Goal: Communication & Community: Answer question/provide support

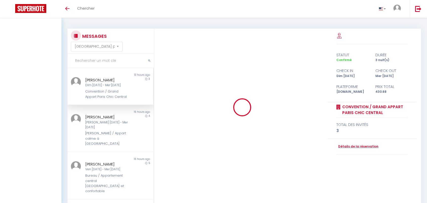
select select "message"
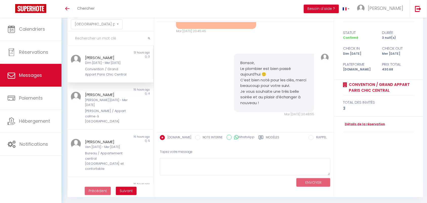
click at [80, 37] on input "text" at bounding box center [111, 38] width 86 height 14
paste input "[PERSON_NAME]"
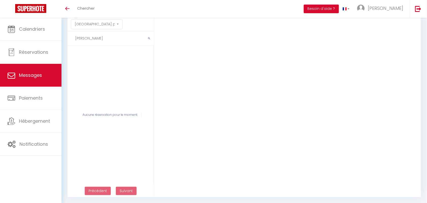
drag, startPoint x: 109, startPoint y: 38, endPoint x: 89, endPoint y: 40, distance: 20.3
click at [89, 40] on input "[PERSON_NAME]" at bounding box center [111, 38] width 86 height 14
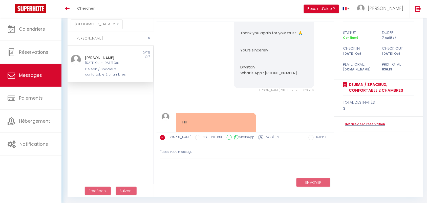
scroll to position [563, 0]
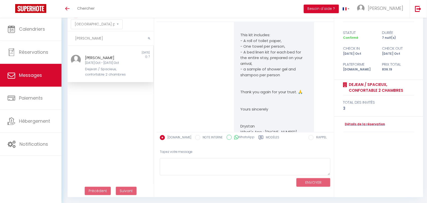
type input "[PERSON_NAME]"
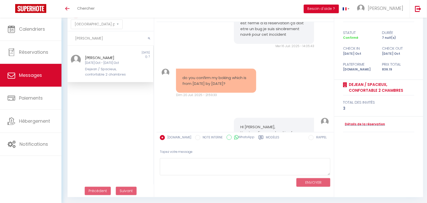
scroll to position [880, 0]
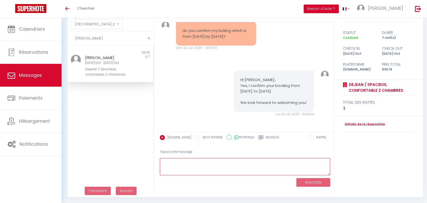
click at [185, 166] on textarea at bounding box center [245, 166] width 171 height 17
paste textarea "Hello, Due to a technical issue beyond our control, we are unfortunately oblige…"
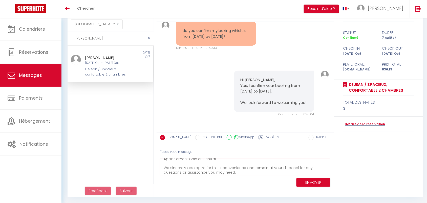
scroll to position [0, 0]
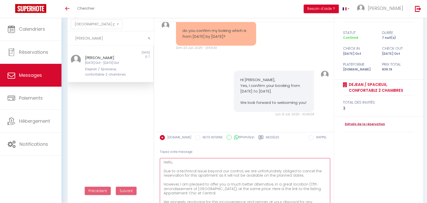
drag, startPoint x: 328, startPoint y: 171, endPoint x: 262, endPoint y: 167, distance: 66.4
click at [334, 180] on html "🟢 Des questions ou besoin d'assistance pour la migration AirBnB? Connectez-vous…" at bounding box center [213, 79] width 427 height 203
click at [171, 160] on textarea "Hello, Due to a technical issue beyond our control, we are unfortunately oblige…" at bounding box center [245, 188] width 171 height 61
click at [172, 162] on textarea "Hello, Due to a technical issue beyond our control, we are unfortunately oblige…" at bounding box center [245, 188] width 171 height 61
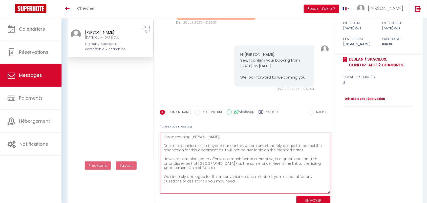
scroll to position [54, 0]
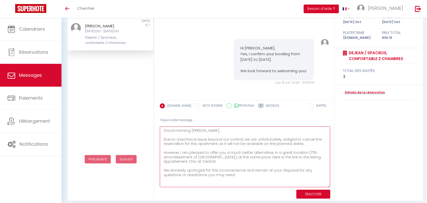
drag, startPoint x: 175, startPoint y: 137, endPoint x: 253, endPoint y: 173, distance: 85.8
click at [253, 173] on textarea "Good morning [PERSON_NAME], Due to a technical issue beyond our control, we are…" at bounding box center [245, 156] width 171 height 61
click at [247, 174] on textarea "Good morning [PERSON_NAME], Due to a technical issue beyond our control, we are…" at bounding box center [245, 156] width 171 height 61
type textarea "Good morning [PERSON_NAME], Due to a technical issue beyond our control, we are…"
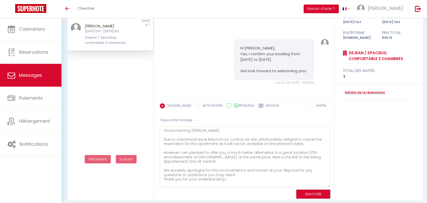
click at [307, 190] on button "ENVOYER" at bounding box center [313, 193] width 34 height 9
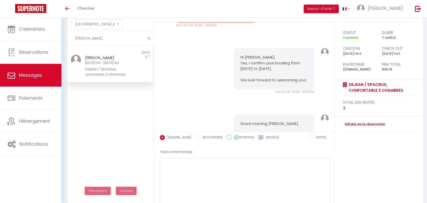
scroll to position [1043, 0]
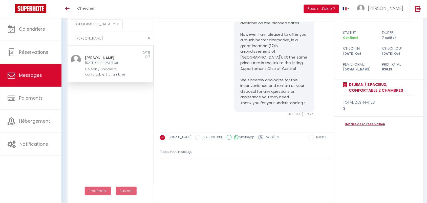
drag, startPoint x: 94, startPoint y: 36, endPoint x: 74, endPoint y: 37, distance: 20.0
click at [74, 37] on input "[PERSON_NAME]" at bounding box center [111, 38] width 86 height 14
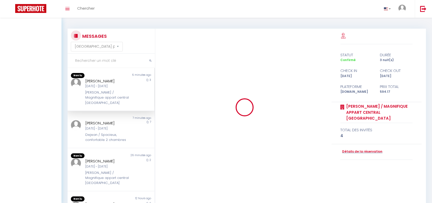
select select "message"
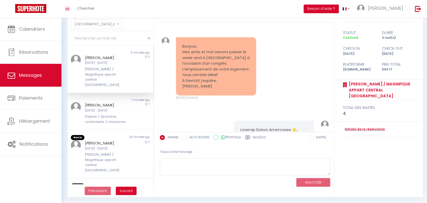
scroll to position [22, 0]
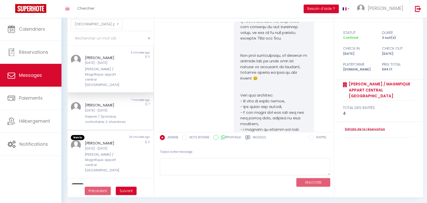
click at [87, 114] on div "Dejean / Spacieux, confortable 2 chambres" at bounding box center [106, 119] width 43 height 10
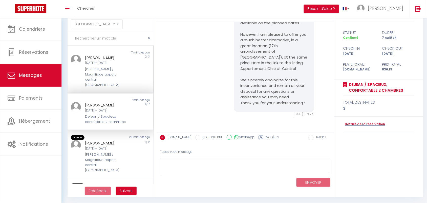
click at [90, 67] on div "Laugier / Magnifique appart central Paris" at bounding box center [106, 77] width 43 height 21
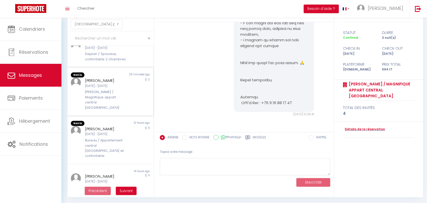
scroll to position [63, 0]
click at [94, 83] on div "Ven 10 Oct - Dim 12 Oct" at bounding box center [106, 85] width 43 height 5
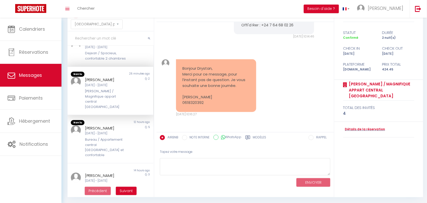
scroll to position [687, 0]
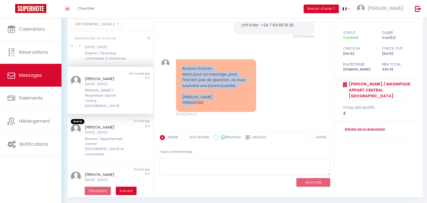
drag, startPoint x: 182, startPoint y: 69, endPoint x: 224, endPoint y: 97, distance: 50.2
click at [224, 97] on pre "Bonjour Drystan, Merci pour ce message, pour l’instant pas de question. Je vous…" at bounding box center [216, 86] width 68 height 40
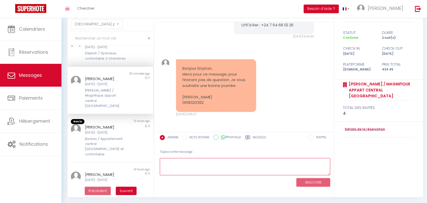
drag, startPoint x: 184, startPoint y: 173, endPoint x: 183, endPoint y: 168, distance: 4.3
click at [184, 172] on textarea at bounding box center [245, 166] width 171 height 17
click at [184, 167] on textarea at bounding box center [245, 166] width 171 height 17
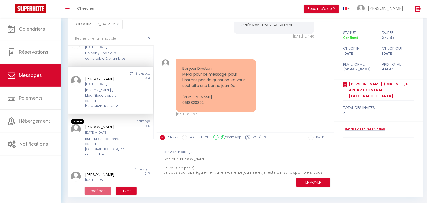
scroll to position [8, 0]
type textarea "Bonjour Pierre-Arthur ! Je vous en prie :) Je vous souhaite également une excel…"
drag, startPoint x: 203, startPoint y: 167, endPoint x: 192, endPoint y: 168, distance: 10.9
click at [192, 168] on textarea "Bonjour Pierre-Arthur ! Je vous en prie :) Je vous souhaite également une excel…" at bounding box center [245, 166] width 171 height 17
click at [196, 170] on textarea "Bonjour Pierre-Arthur ! Je vous en prie :) Je vous souhaite également une excel…" at bounding box center [245, 166] width 171 height 17
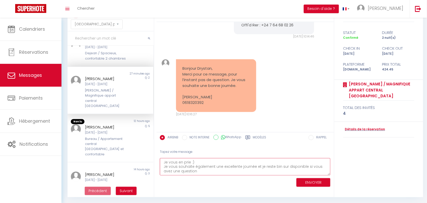
scroll to position [0, 0]
drag, startPoint x: 202, startPoint y: 171, endPoint x: 157, endPoint y: 160, distance: 46.6
click at [157, 160] on div "Tapez votre message Bonjour Pierre-Arthur ! Je vous en prie :) Je vous souhaite…" at bounding box center [245, 166] width 177 height 43
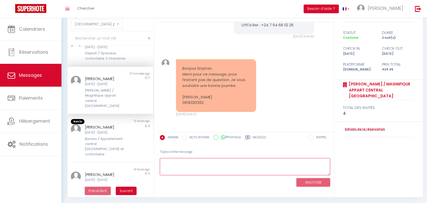
paste textarea "Bonjour Pierre-Arthur, Je vous en prie 🙂 Je vous souhaite également une excelle…"
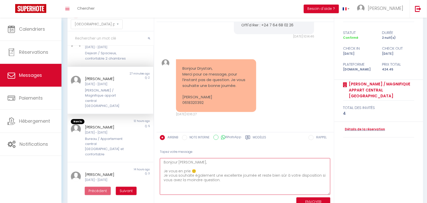
drag, startPoint x: 327, startPoint y: 170, endPoint x: 329, endPoint y: 190, distance: 19.6
click at [329, 190] on textarea "Bonjour Pierre-Arthur, Je vous en prie 🙂 Je vous souhaite également une excelle…" at bounding box center [245, 176] width 171 height 37
click at [209, 166] on textarea "Bonjour Pierre-Arthur, Je vous en prie 🙂 Je vous souhaite également une excelle…" at bounding box center [245, 176] width 171 height 37
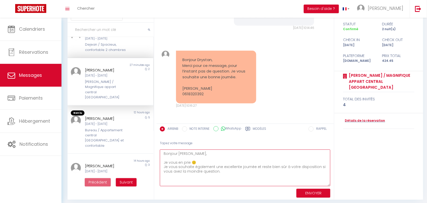
scroll to position [33, 0]
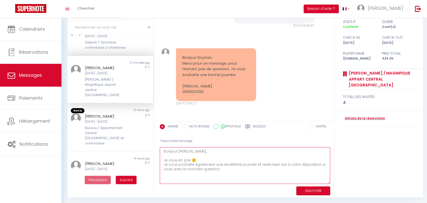
click at [240, 169] on textarea "Bonjour Pierre-Arthur, Je vous en prie 🙂 Je vous souhaite également une excelle…" at bounding box center [245, 165] width 171 height 37
type textarea "Bonjour Pierre-Arthur, Je vous en prie 🙂 Je vous souhaite également une excelle…"
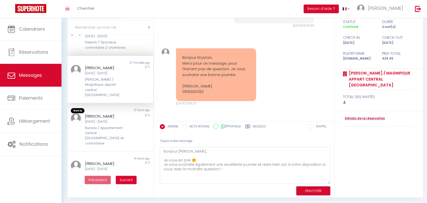
click at [314, 188] on button "ENVOYER" at bounding box center [313, 190] width 34 height 9
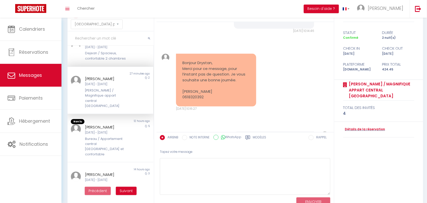
scroll to position [764, 0]
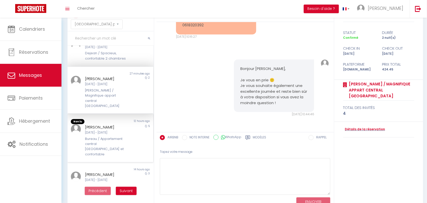
click at [96, 136] on div "Bureau / Appartement central [GEOGRAPHIC_DATA] et confortable" at bounding box center [106, 146] width 43 height 21
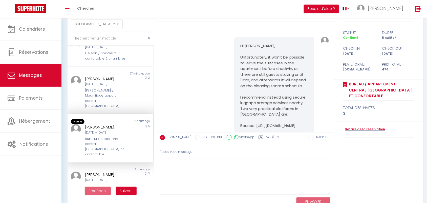
scroll to position [2560, 0]
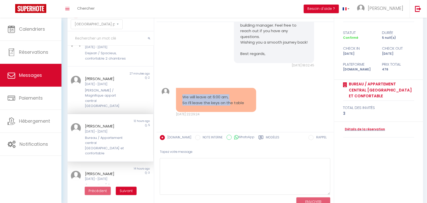
drag, startPoint x: 179, startPoint y: 98, endPoint x: 228, endPoint y: 117, distance: 52.5
click at [231, 105] on div "We will leave at 6:00 am, So I’ll leave the keys on the table" at bounding box center [216, 100] width 80 height 24
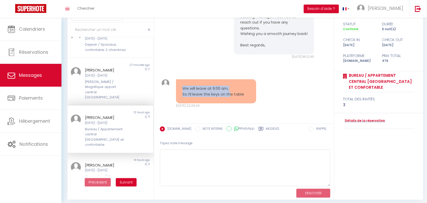
scroll to position [33, 0]
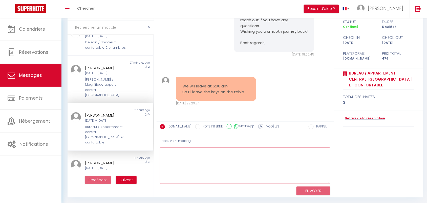
click at [188, 163] on textarea at bounding box center [245, 165] width 171 height 37
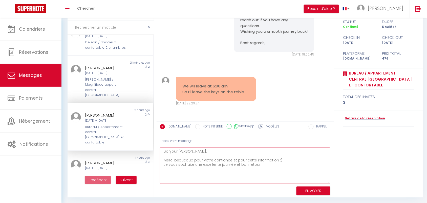
click at [240, 164] on textarea "Bonjour Nicola, Merci beaucoup pour votre confiance et pour cette information :…" at bounding box center [245, 165] width 171 height 37
type textarea "Bonjour Nicola, Merci beaucoup pour votre confiance et pour cette information :…"
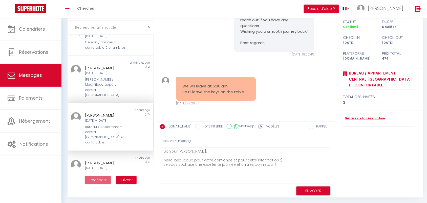
click at [305, 192] on button "ENVOYER" at bounding box center [313, 190] width 34 height 9
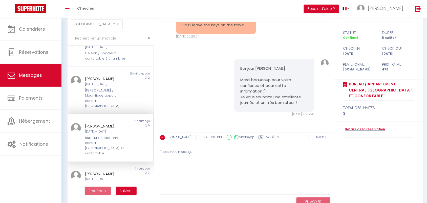
scroll to position [2606, 0]
click at [106, 123] on div "Nicola Alfieri Ven 05 Sep - Mer 10 Sep Bureau / Appartement central Paris et co…" at bounding box center [107, 139] width 50 height 33
drag, startPoint x: 191, startPoint y: 51, endPoint x: 233, endPoint y: 65, distance: 44.2
click at [233, 34] on div "We will leave at 6:00 am, So I’ll leave the keys on the table" at bounding box center [216, 22] width 80 height 24
click at [223, 88] on div "Bonjour Nicola, Merci beaucoup pour votre confiance et pour cette information :…" at bounding box center [245, 87] width 174 height 77
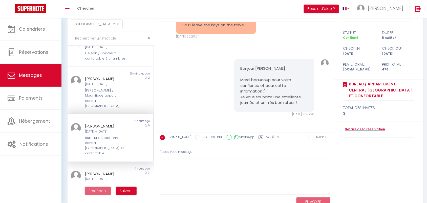
click at [97, 40] on input "text" at bounding box center [111, 38] width 86 height 14
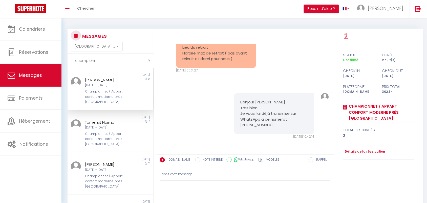
type input "championn"
click at [109, 89] on div "Championnet / Appart confort moderne près Montmartre" at bounding box center [106, 96] width 43 height 15
click at [208, 97] on div "Bonjour Anne-Laure, Très bien. Je vous l’ai déjà transmise sur WhatsApp à ce nu…" at bounding box center [245, 116] width 174 height 66
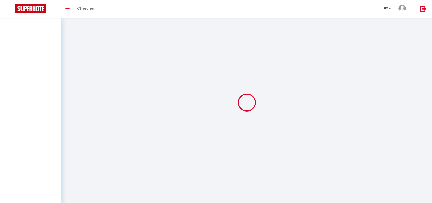
select select "message"
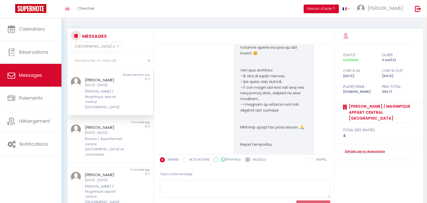
scroll to position [640, 0]
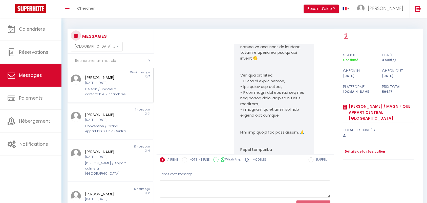
scroll to position [158, 0]
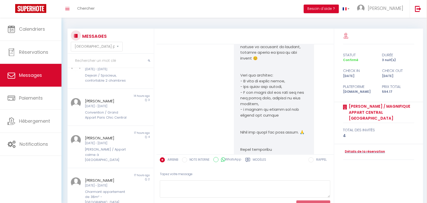
click at [78, 63] on input "text" at bounding box center [111, 61] width 86 height 14
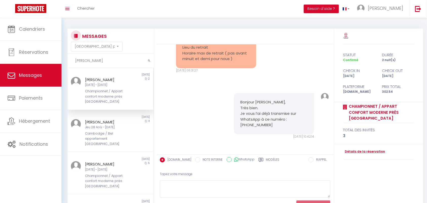
scroll to position [0, 0]
type input "anne"
click at [112, 87] on div "Ven [DATE] - Dim [DATE]" at bounding box center [106, 85] width 43 height 5
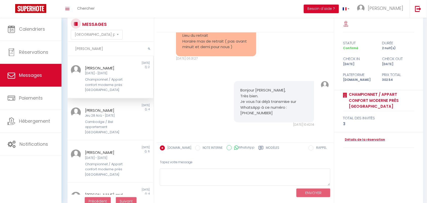
scroll to position [22, 0]
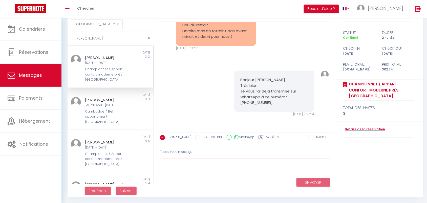
click at [180, 163] on textarea at bounding box center [245, 166] width 171 height 17
type textarea "[PERSON_NAME]"
drag, startPoint x: 209, startPoint y: 163, endPoint x: 154, endPoint y: 163, distance: 55.7
click at [154, 163] on div "MESSAGES Trier par date de réservation Trier par date de message anne Non lu 1 …" at bounding box center [244, 101] width 360 height 191
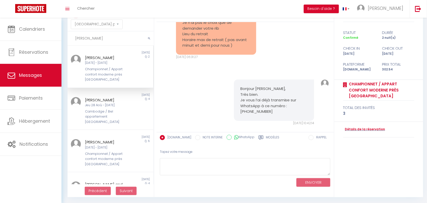
click at [199, 59] on div "Mar 09 Sep. 2025 - 06:31:27" at bounding box center [216, 57] width 80 height 5
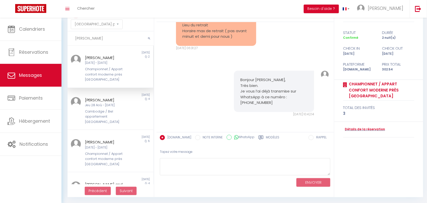
scroll to position [1494, 0]
click at [237, 77] on div "Bonjour Anne-Laure, Très bien. Je vous l’ai déjà transmise sur WhatsApp à ce nu…" at bounding box center [274, 91] width 80 height 41
drag, startPoint x: 86, startPoint y: 33, endPoint x: 77, endPoint y: 34, distance: 9.2
click at [79, 34] on input "anne" at bounding box center [111, 38] width 86 height 14
type input "a"
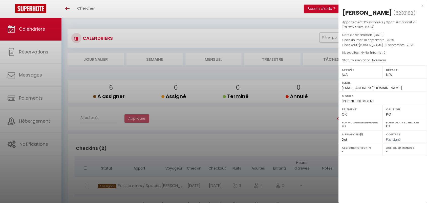
select select "0"
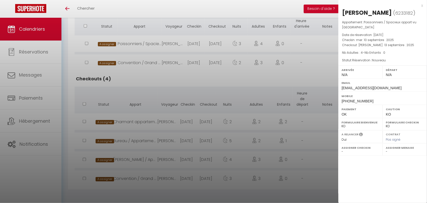
click at [423, 7] on div "x" at bounding box center [380, 6] width 85 height 6
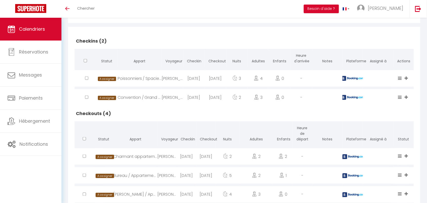
scroll to position [78, 0]
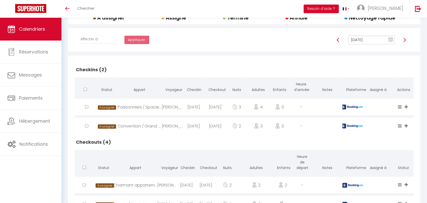
click at [390, 39] on rect at bounding box center [391, 40] width 4 height 4
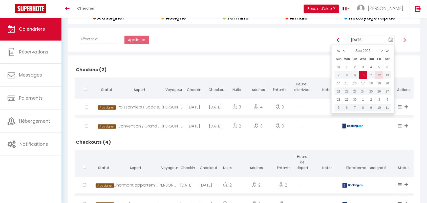
click at [379, 76] on td "12" at bounding box center [379, 75] width 8 height 8
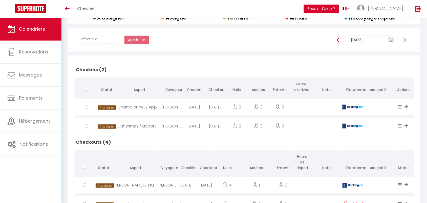
click at [391, 40] on text "10" at bounding box center [391, 40] width 3 height 2
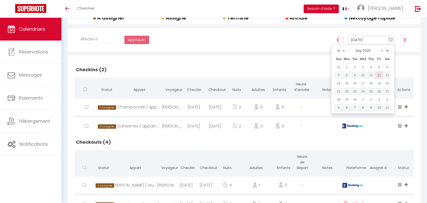
click at [379, 75] on td "12" at bounding box center [379, 75] width 8 height 8
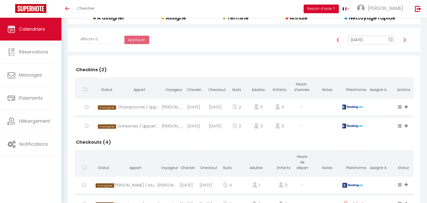
click at [392, 39] on text "10" at bounding box center [391, 40] width 3 height 2
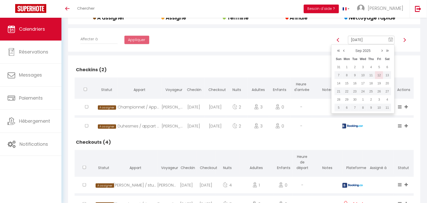
click at [379, 76] on td "12" at bounding box center [379, 75] width 8 height 8
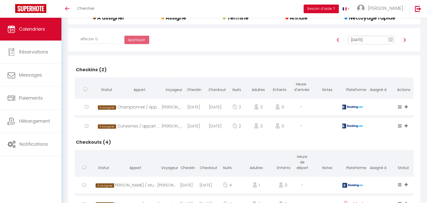
click at [390, 39] on rect at bounding box center [391, 40] width 4 height 4
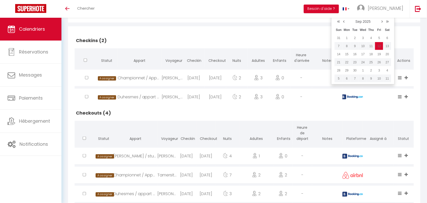
scroll to position [142, 0]
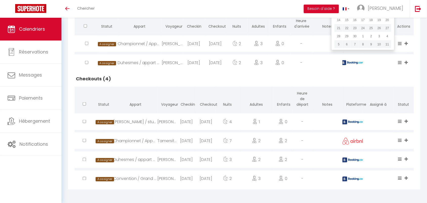
click at [56, 172] on div "Calendriers Réservations Messages Paiements Hébergement Notifications" at bounding box center [30, 111] width 61 height 186
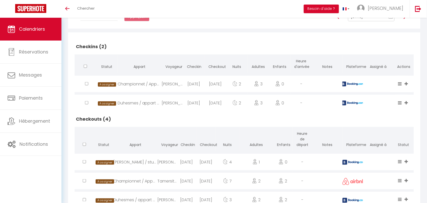
scroll to position [47, 0]
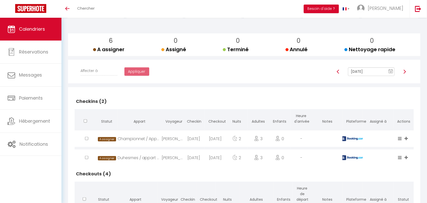
click at [390, 69] on icon "10" at bounding box center [391, 71] width 5 height 5
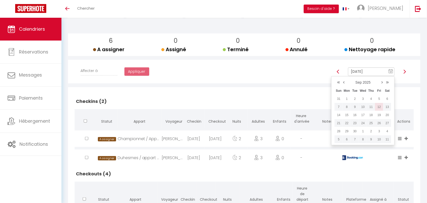
click at [381, 108] on td "12" at bounding box center [379, 107] width 8 height 8
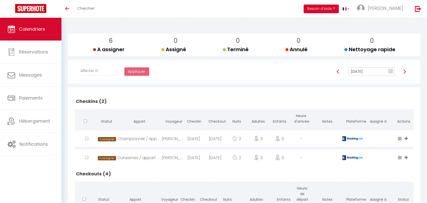
click at [391, 71] on text "10" at bounding box center [391, 72] width 3 height 2
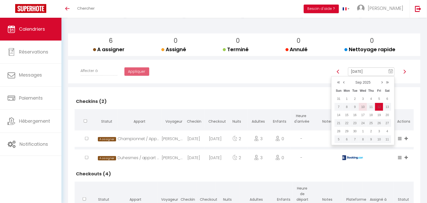
click at [362, 108] on td "10" at bounding box center [363, 107] width 8 height 8
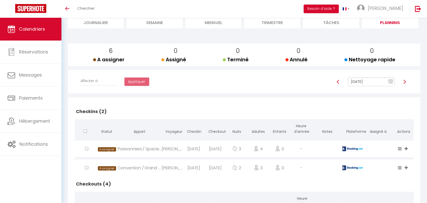
scroll to position [15, 0]
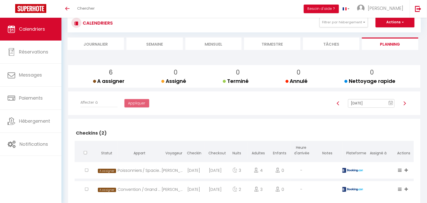
click at [392, 102] on text "10" at bounding box center [391, 103] width 3 height 2
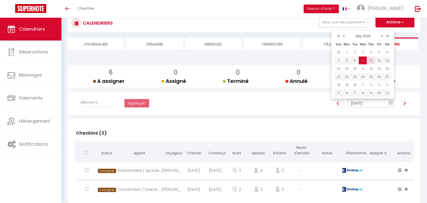
click at [373, 56] on td "11" at bounding box center [371, 60] width 8 height 8
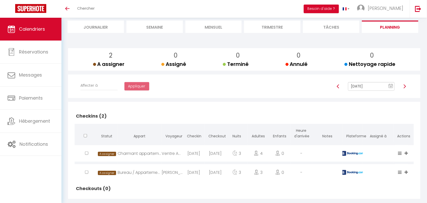
scroll to position [42, 0]
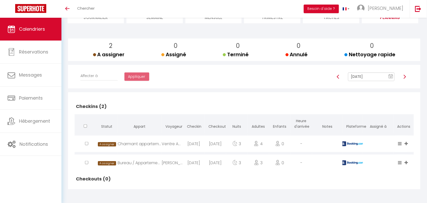
click at [392, 76] on text "10" at bounding box center [391, 77] width 3 height 2
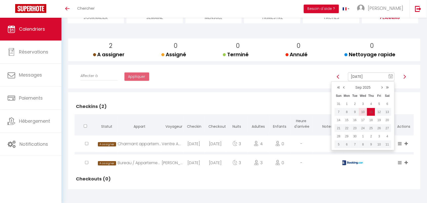
click at [365, 111] on td "10" at bounding box center [363, 112] width 8 height 8
type input "Sep 10, 2025"
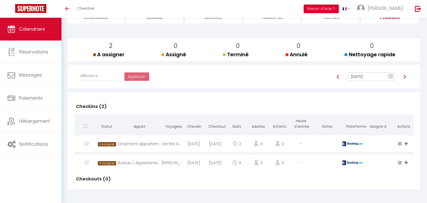
checkbox input "false"
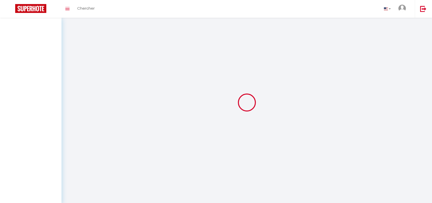
select select "message"
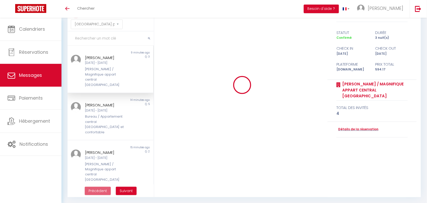
scroll to position [1431, 0]
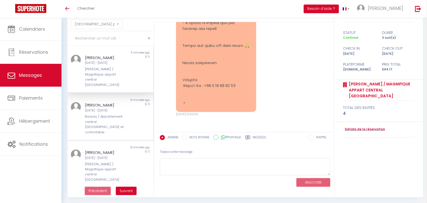
click at [91, 108] on div "[DATE] - [DATE]" at bounding box center [106, 110] width 43 height 5
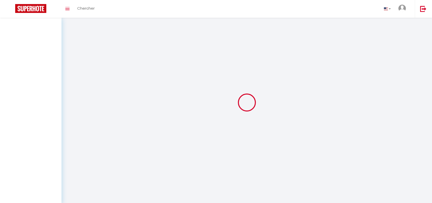
select select "message"
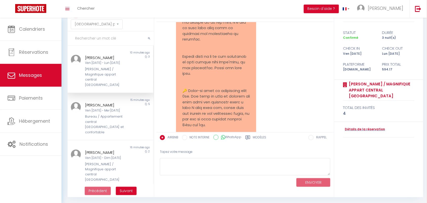
scroll to position [1272, 0]
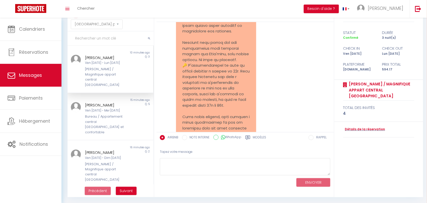
scroll to position [925, 0]
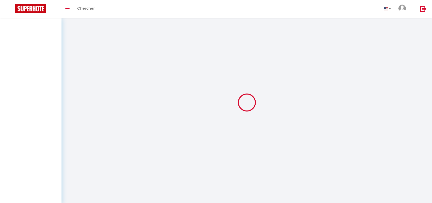
select select "message"
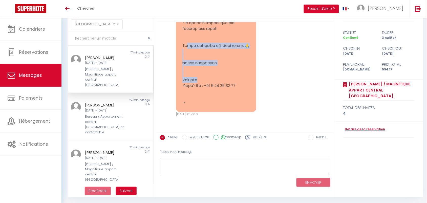
drag, startPoint x: 187, startPoint y: 45, endPoint x: 241, endPoint y: 72, distance: 60.1
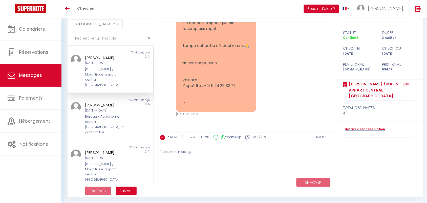
click at [100, 68] on div "[PERSON_NAME] / Magnifique appart central [GEOGRAPHIC_DATA]" at bounding box center [106, 77] width 43 height 21
drag, startPoint x: 182, startPoint y: 62, endPoint x: 247, endPoint y: 93, distance: 71.1
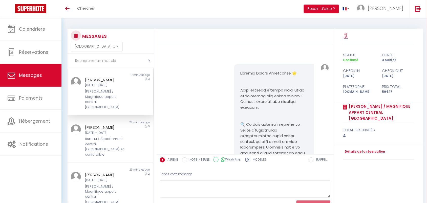
scroll to position [71, 0]
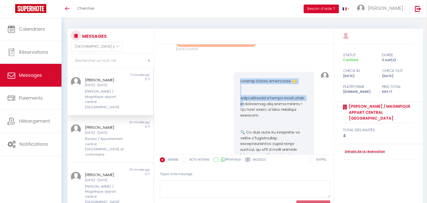
drag, startPoint x: 239, startPoint y: 81, endPoint x: 252, endPoint y: 104, distance: 26.8
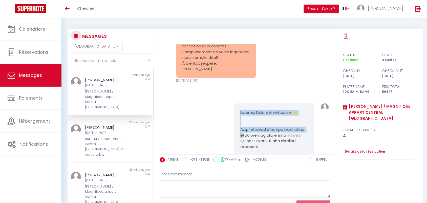
scroll to position [39, 0]
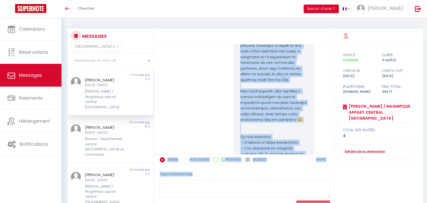
drag, startPoint x: 245, startPoint y: 135, endPoint x: 258, endPoint y: 128, distance: 15.2
click at [259, 166] on div "Bonjour, Mes amis et moi venons passer le week-end à Paris à l’occasion d’un co…" at bounding box center [246, 124] width 178 height 191
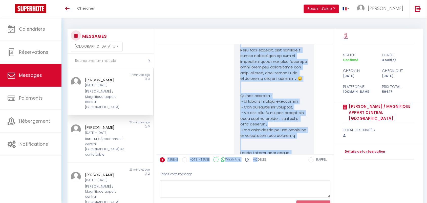
click at [260, 104] on pre at bounding box center [274, 198] width 68 height 666
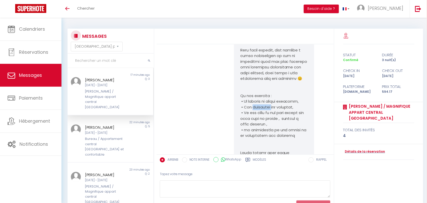
click at [260, 104] on pre at bounding box center [274, 198] width 68 height 666
click at [257, 99] on pre at bounding box center [274, 198] width 68 height 666
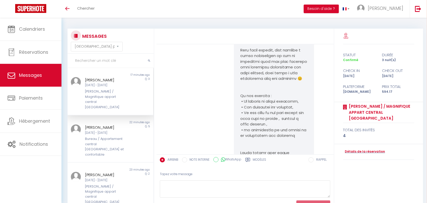
click at [247, 93] on pre at bounding box center [274, 198] width 68 height 666
click at [245, 95] on pre at bounding box center [274, 198] width 68 height 666
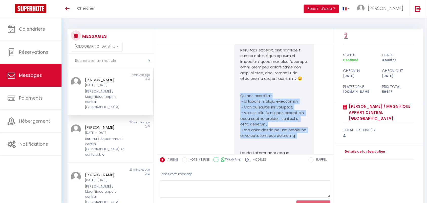
drag, startPoint x: 237, startPoint y: 94, endPoint x: 308, endPoint y: 138, distance: 83.9
click at [308, 138] on div at bounding box center [274, 198] width 80 height 679
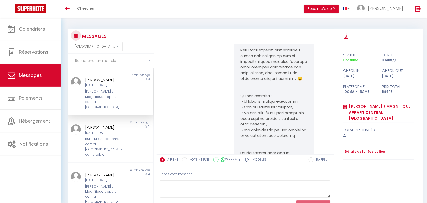
click at [259, 77] on pre at bounding box center [274, 198] width 68 height 666
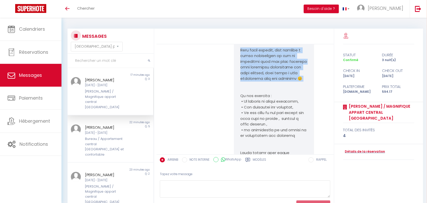
click at [259, 77] on pre at bounding box center [274, 198] width 68 height 666
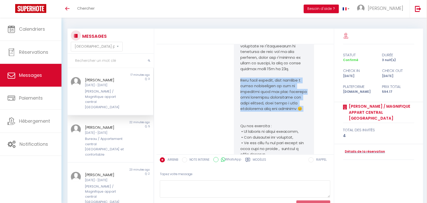
scroll to position [221, 0]
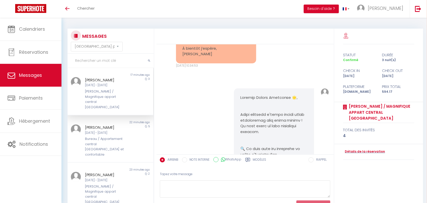
scroll to position [94, 0]
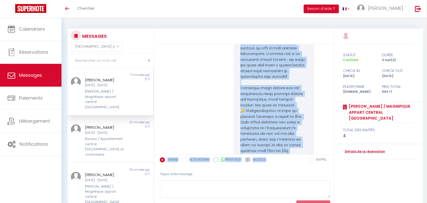
drag, startPoint x: 238, startPoint y: 57, endPoint x: 274, endPoint y: 103, distance: 57.8
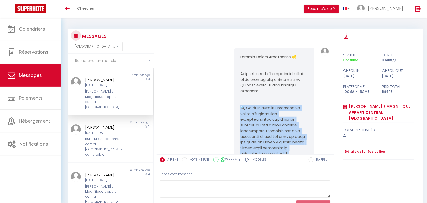
scroll to position [84, 0]
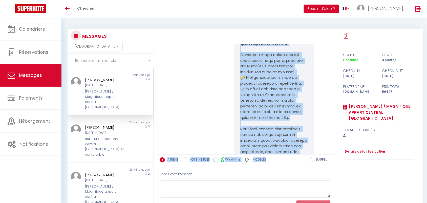
drag, startPoint x: 239, startPoint y: 68, endPoint x: 277, endPoint y: 138, distance: 79.7
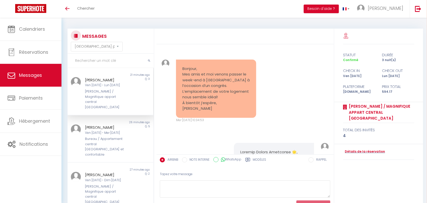
scroll to position [1431, 0]
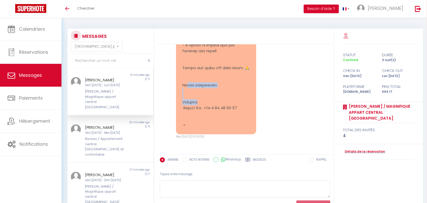
drag, startPoint x: 187, startPoint y: 83, endPoint x: 260, endPoint y: 104, distance: 75.5
drag, startPoint x: 188, startPoint y: 66, endPoint x: 239, endPoint y: 79, distance: 53.0
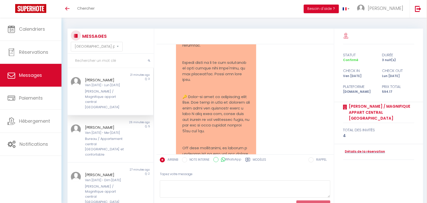
scroll to position [1241, 0]
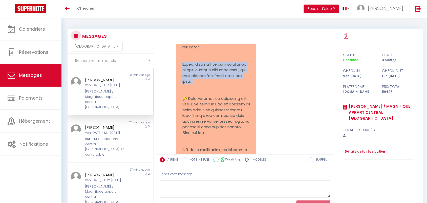
drag, startPoint x: 181, startPoint y: 75, endPoint x: 200, endPoint y: 96, distance: 28.1
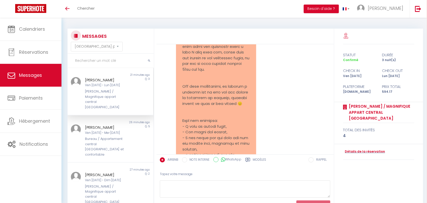
scroll to position [1272, 0]
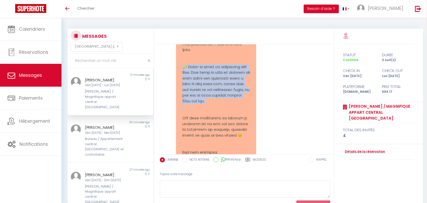
drag, startPoint x: 182, startPoint y: 78, endPoint x: 277, endPoint y: 124, distance: 105.2
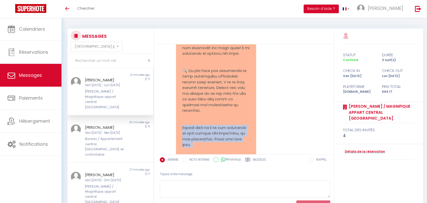
scroll to position [1209, 0]
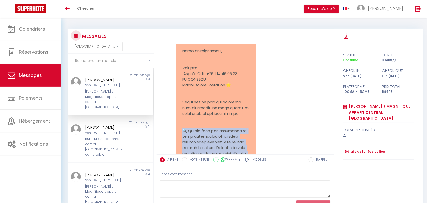
scroll to position [1114, 0]
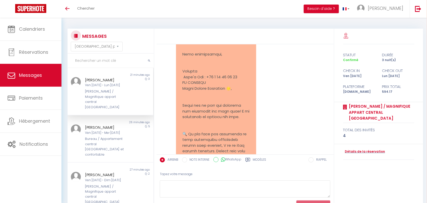
click at [190, 65] on pre at bounding box center [216, 82] width 68 height 689
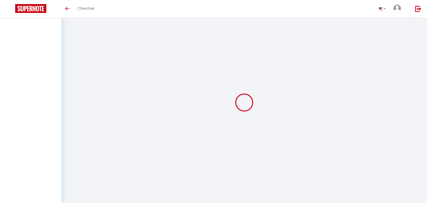
select select "message"
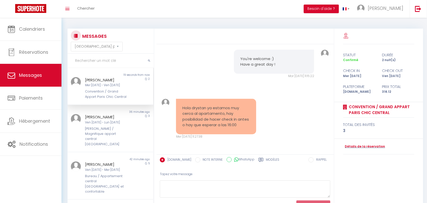
drag, startPoint x: 180, startPoint y: 103, endPoint x: 195, endPoint y: 127, distance: 28.6
click at [195, 127] on div "Hola drystan ya estamos muy cerca al apartamento, hay posibilidad de hacer chec…" at bounding box center [216, 116] width 80 height 35
copy pre "Hola drystan ya estamos muy cerca al apartamento, hay posibilidad de hacer chec…"
click at [204, 185] on textarea at bounding box center [245, 188] width 171 height 17
paste textarea "Hello! Unfortunately, it won’t be possible to check in right now as we are stil…"
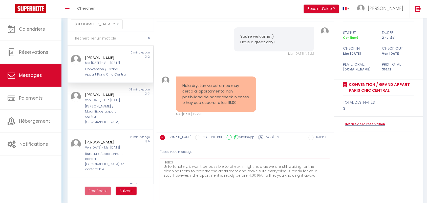
drag, startPoint x: 330, startPoint y: 174, endPoint x: 282, endPoint y: 189, distance: 50.0
click at [331, 202] on div "Tapez votre message Hello! Unfortunately, it won’t be possible to check in righ…" at bounding box center [245, 179] width 177 height 69
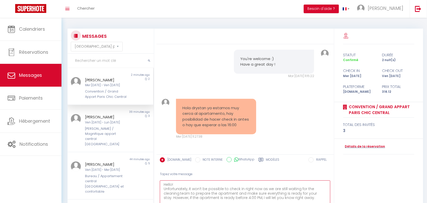
click at [171, 185] on textarea "Hello! Unfortunately, it won’t be possible to check in right now as we are stil…" at bounding box center [245, 203] width 171 height 46
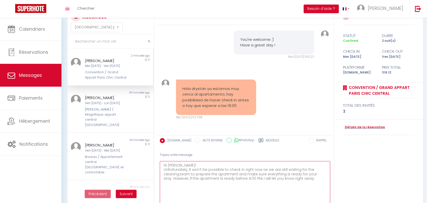
scroll to position [42, 0]
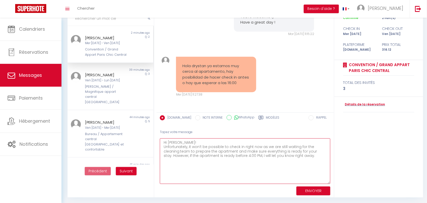
type textarea "Hi [PERSON_NAME]! Unfortunately, it won’t be possible to check in right now as …"
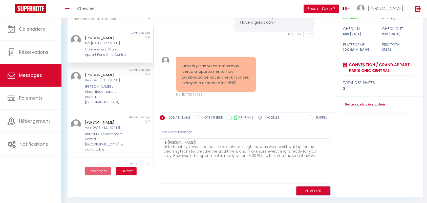
click at [312, 186] on button "ENVOYER" at bounding box center [313, 190] width 34 height 9
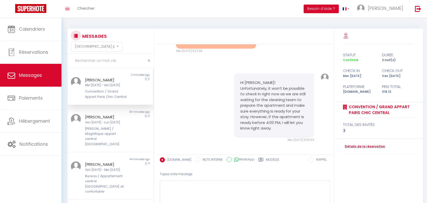
scroll to position [1137, 0]
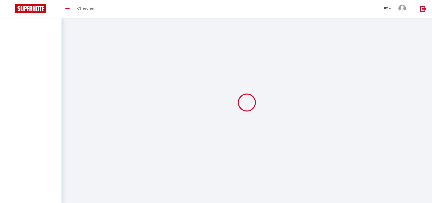
select select "message"
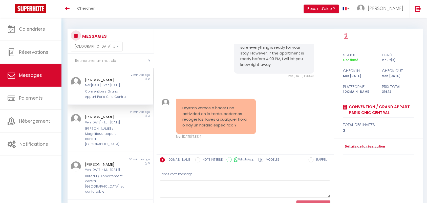
drag, startPoint x: 178, startPoint y: 107, endPoint x: 252, endPoint y: 129, distance: 77.0
click at [252, 129] on div "Drystan vamos a hacer una actividad en la tarde, podemos recoger las llaves a c…" at bounding box center [216, 116] width 80 height 35
copy pre "Drystan vamos a hacer una actividad en la tarde, podemos recoger las llaves a c…"
click at [188, 110] on pre "Drystan vamos a hacer una actividad en la tarde, podemos recoger las llaves a c…" at bounding box center [216, 116] width 68 height 23
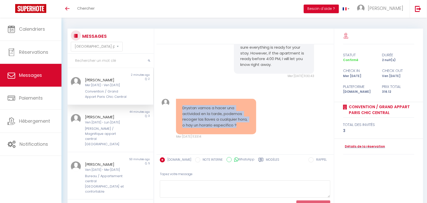
drag, startPoint x: 181, startPoint y: 108, endPoint x: 247, endPoint y: 125, distance: 68.1
click at [247, 125] on div "Drystan vamos a hacer una actividad en la tarde, podemos recoger las llaves a c…" at bounding box center [216, 116] width 80 height 35
copy pre "Drystan vamos a hacer una actividad en la tarde, podemos recoger las llaves a c…"
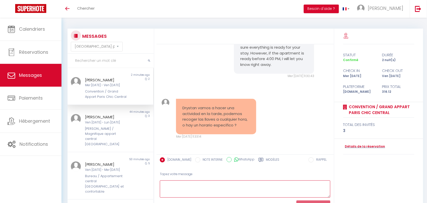
click at [179, 190] on textarea at bounding box center [245, 188] width 171 height 17
type textarea "v"
type textarea "Vous pouvez prendre les clés une fois que l'appartement est prêt"
drag, startPoint x: 284, startPoint y: 183, endPoint x: 151, endPoint y: 175, distance: 133.1
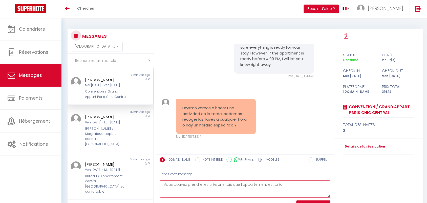
click at [151, 175] on div "MESSAGES Trier par date de réservation Trier par date de message Non lu 3 minut…" at bounding box center [244, 124] width 360 height 191
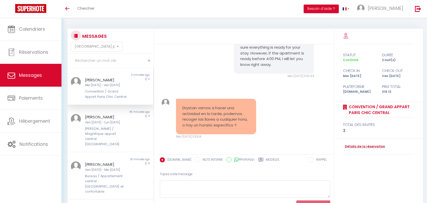
click at [195, 61] on div "Hi Davis! Unfortunately, it won’t be possible to check in right now as we are s…" at bounding box center [245, 44] width 174 height 89
click at [203, 190] on textarea at bounding box center [245, 188] width 171 height 17
paste textarea "You can pick up the keys once the apartment is ready, around 4:00 PM. If it is …"
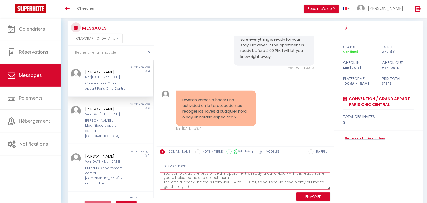
scroll to position [22, 0]
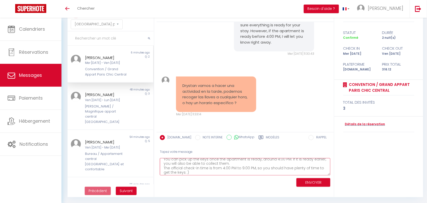
type textarea "You can pick up the keys once the apartment is ready, around 4:00 PM. If it is …"
click at [314, 183] on button "ENVOYER" at bounding box center [313, 182] width 34 height 9
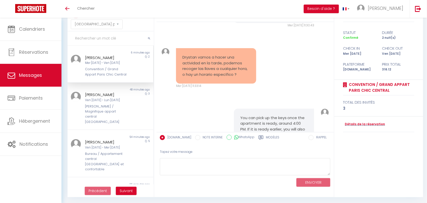
scroll to position [1324, 0]
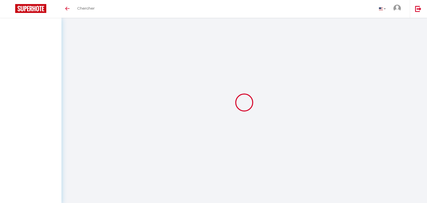
select select "message"
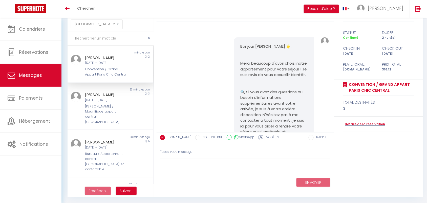
scroll to position [1379, 0]
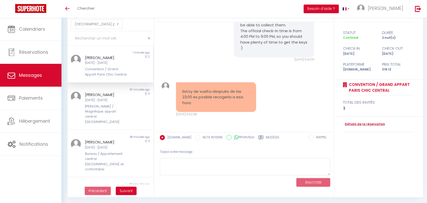
drag, startPoint x: 179, startPoint y: 90, endPoint x: 197, endPoint y: 101, distance: 21.9
click at [197, 101] on div "Estoy de vuelta después de las 23:00 es posible recogerla a esa hora" at bounding box center [216, 97] width 80 height 30
copy pre "Estoy de vuelta después de las 23:00 es posible recogerla a esa hora"
click at [200, 164] on textarea at bounding box center [245, 166] width 171 height 17
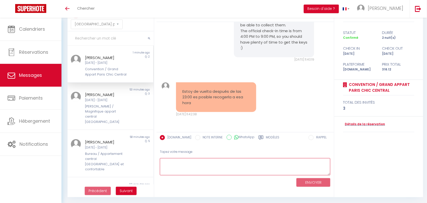
paste textarea "The point will be open until 11:45 PM, so if you arrive before that time, you w…"
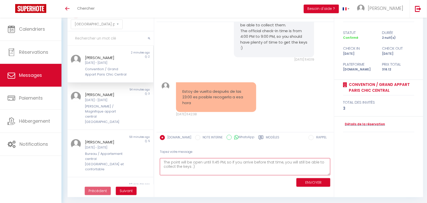
type textarea "The point will be open until 11:45 PM, so if you arrive before that time, you w…"
click at [298, 181] on button "ENVOYER" at bounding box center [313, 182] width 34 height 9
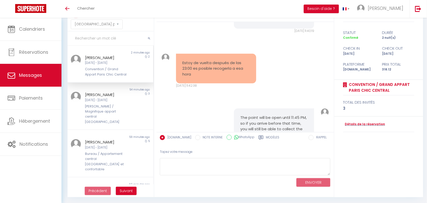
scroll to position [1439, 0]
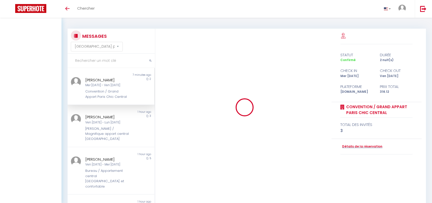
select select "message"
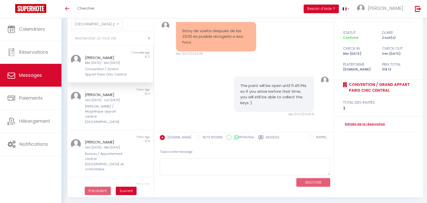
click at [108, 73] on div "Convention / Grand Appart Paris Chic Central" at bounding box center [106, 72] width 43 height 10
click at [214, 76] on div "The point will be open until 11:45 PM, so if you arrive before that time, you w…" at bounding box center [245, 96] width 174 height 60
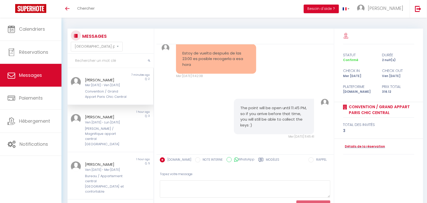
click at [285, 70] on div "Estoy de vuelta después de las 23:00 es posible recogerla a esa hora Mer [DATE]…" at bounding box center [245, 61] width 174 height 55
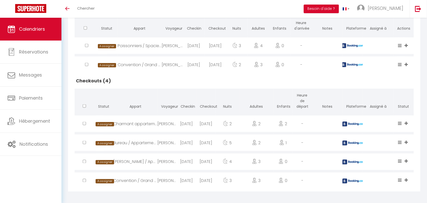
scroll to position [142, 0]
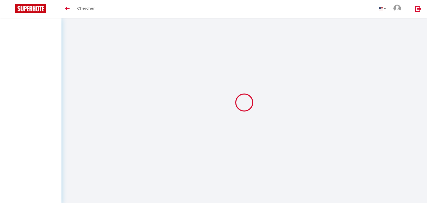
select select "message"
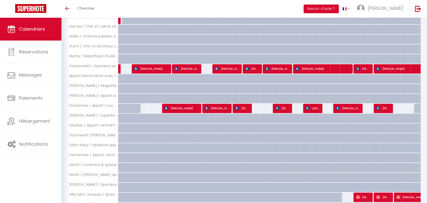
scroll to position [252, 0]
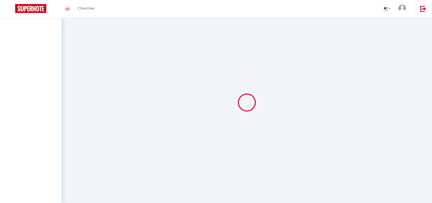
select select "message"
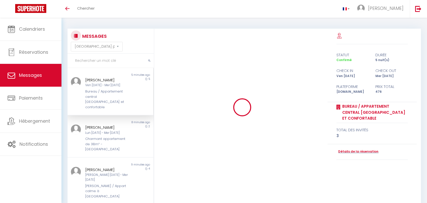
select select "message"
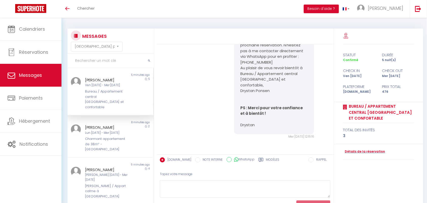
click at [196, 94] on div "[PERSON_NAME], J’espère que vous avez passé un agréable séjour à [GEOGRAPHIC_DA…" at bounding box center [245, 35] width 174 height 225
click at [122, 124] on div "[PERSON_NAME]" at bounding box center [106, 127] width 43 height 6
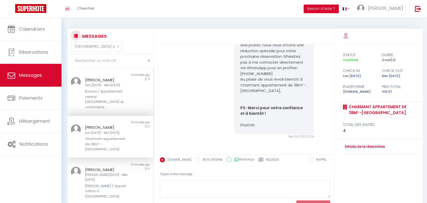
click at [100, 98] on div "Bureau / Appartement central [GEOGRAPHIC_DATA] et confortable" at bounding box center [106, 99] width 43 height 21
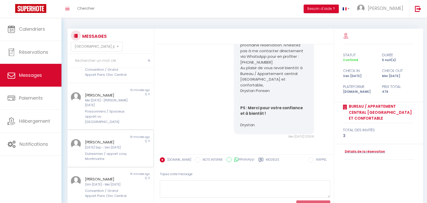
scroll to position [158, 0]
click at [96, 151] on div "Duhesmes / appart cosy Montmartre" at bounding box center [106, 156] width 43 height 10
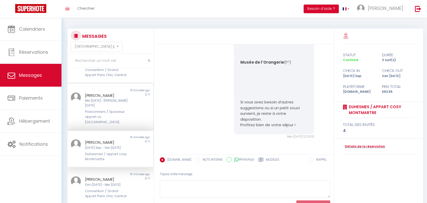
click at [96, 109] on div "Poissonniers / Spacieux appart vu [GEOGRAPHIC_DATA]" at bounding box center [106, 116] width 43 height 15
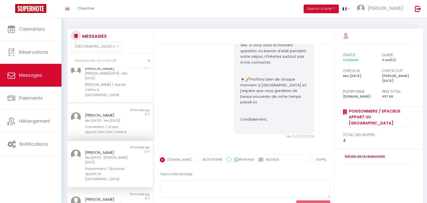
scroll to position [95, 0]
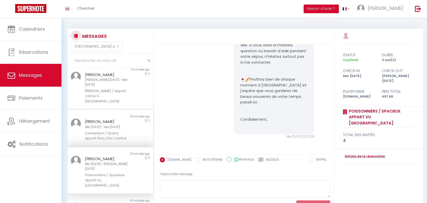
click at [102, 131] on div "Convention / Grand Appart Paris Chic Central" at bounding box center [106, 136] width 43 height 10
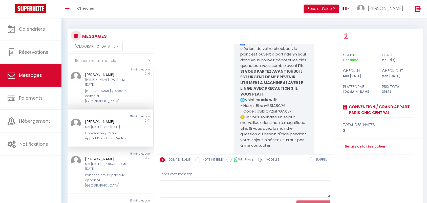
scroll to position [32, 0]
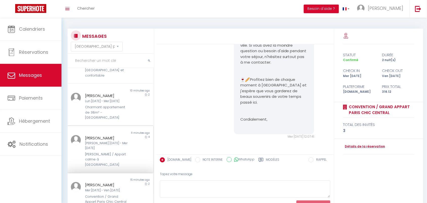
click at [114, 152] on div "[PERSON_NAME] / Appart calme à [GEOGRAPHIC_DATA]" at bounding box center [106, 159] width 43 height 15
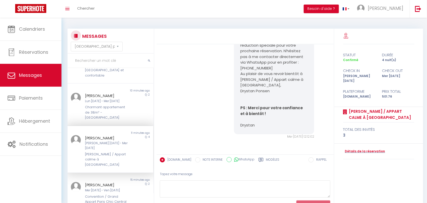
drag, startPoint x: 102, startPoint y: 104, endPoint x: 106, endPoint y: 121, distance: 17.4
click at [102, 104] on div "Charmant appartement de 38m² -[GEOGRAPHIC_DATA]" at bounding box center [106, 111] width 43 height 15
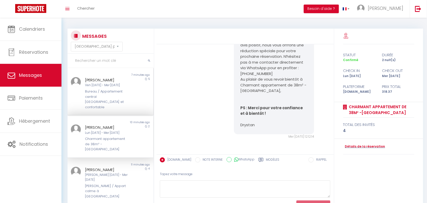
click at [94, 95] on div "Bureau / Appartement central [GEOGRAPHIC_DATA] et confortable" at bounding box center [106, 99] width 43 height 21
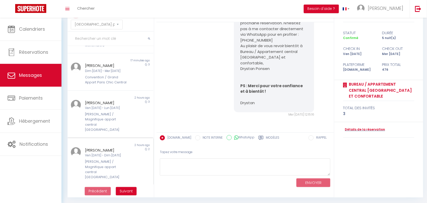
scroll to position [22, 0]
click at [96, 194] on div "[PERSON_NAME]" at bounding box center [106, 197] width 43 height 6
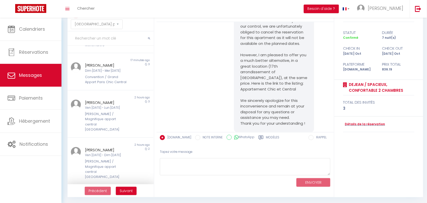
scroll to position [979, 0]
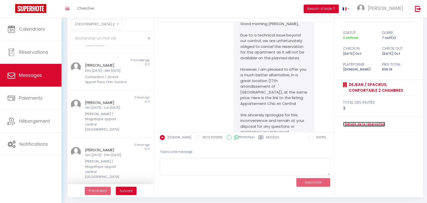
click at [379, 125] on link "Détails de la réservation" at bounding box center [364, 124] width 42 height 5
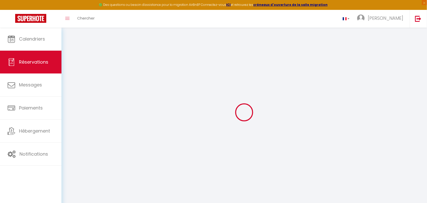
type input "alexey"
type input "Marchuk"
type input "amarch.390026@guest.booking.com"
type input "+79262487821"
type input "Lyublinskaya street"
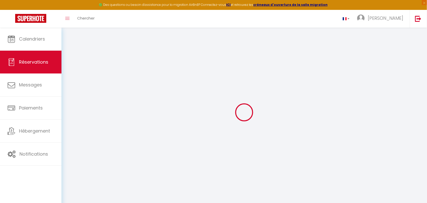
type input "Moscow"
select select "RU"
type input "125.72"
type input "11.71"
select select "72038"
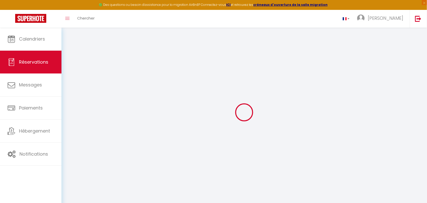
select select "1"
select select
type input "2"
type input "1"
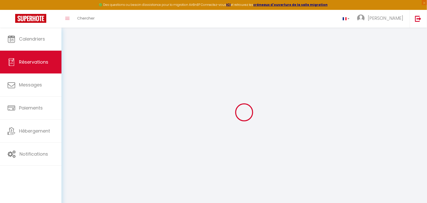
select select "12"
select select
type input "654.5"
checkbox input "false"
select select "2"
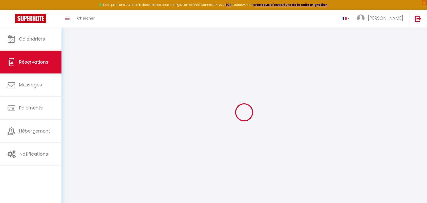
type input "0"
select select
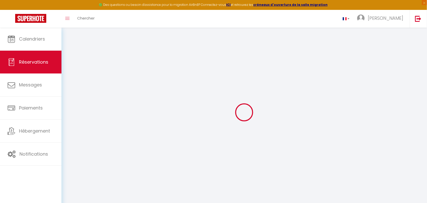
select select "14"
checkbox input "false"
select select
checkbox input "false"
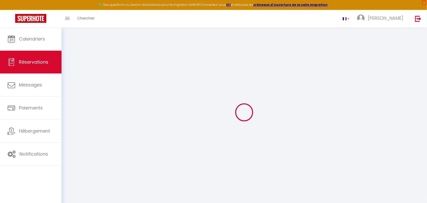
select select
checkbox input "false"
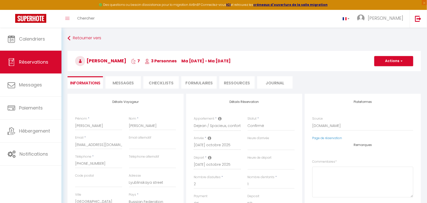
select select
checkbox input "false"
type textarea "** THIS RESERVATION HAS BEEN PRE-PAID ** BOOKING NOTE : Payment charge is EUR 1…"
type input "85"
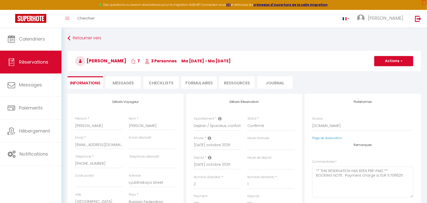
type input "96.69"
select select
checkbox input "false"
select select
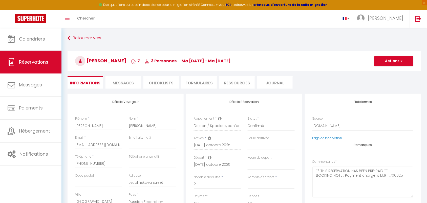
select select
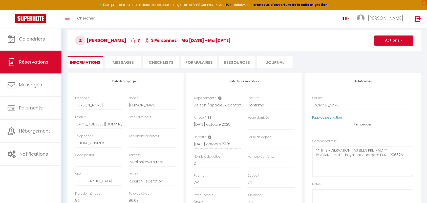
scroll to position [32, 0]
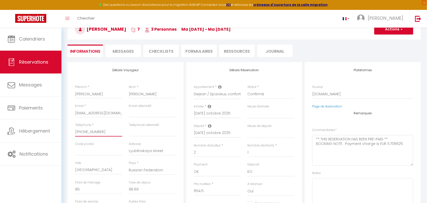
click at [86, 134] on input "+79262487821" at bounding box center [98, 131] width 47 height 9
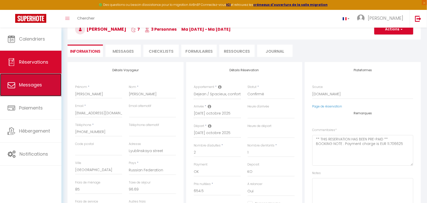
click at [38, 76] on link "Messages" at bounding box center [30, 84] width 61 height 23
select select "message"
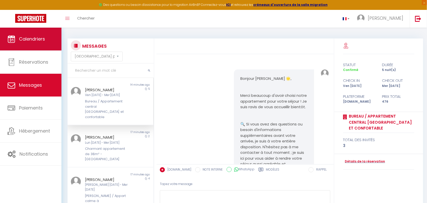
scroll to position [3206, 0]
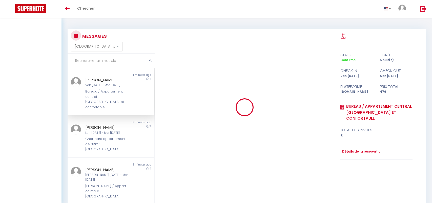
select select "message"
